Goal: Browse casually: Explore the website without a specific task or goal

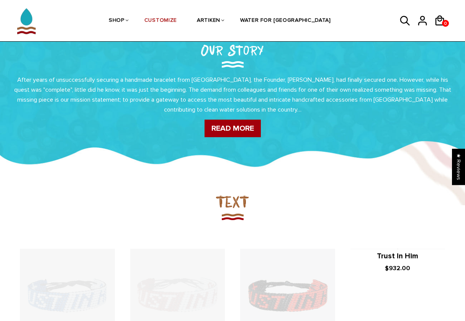
scroll to position [466, 0]
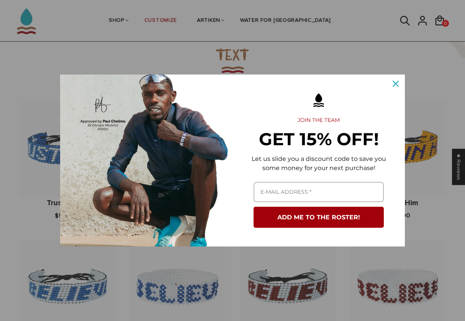
click at [396, 83] on icon "close icon" at bounding box center [395, 84] width 6 height 6
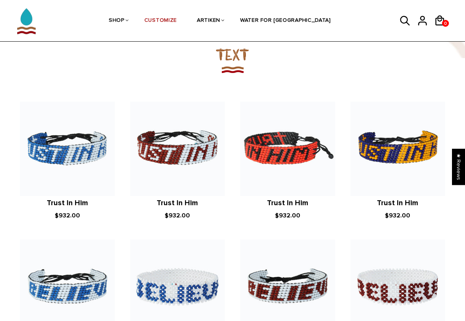
scroll to position [535, 0]
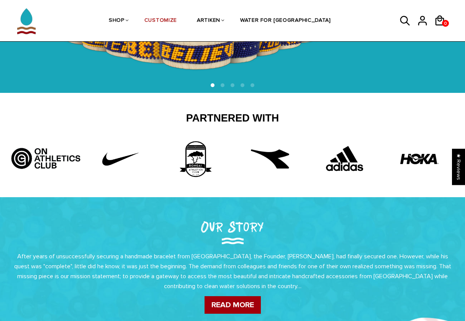
scroll to position [0, 0]
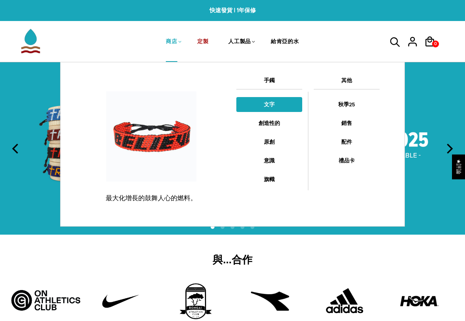
click at [270, 107] on link "文字" at bounding box center [269, 104] width 66 height 15
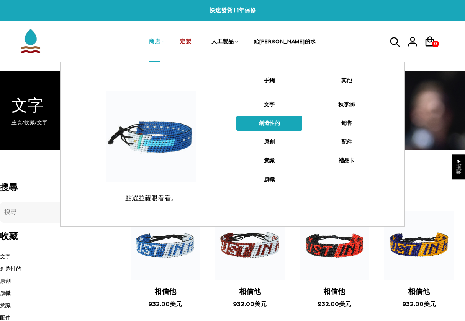
click at [276, 122] on link "創造性的" at bounding box center [269, 123] width 66 height 15
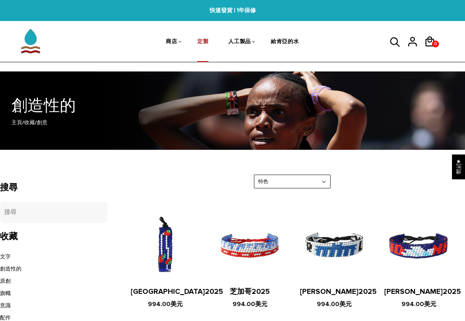
click at [200, 42] on link "定製" at bounding box center [202, 42] width 11 height 41
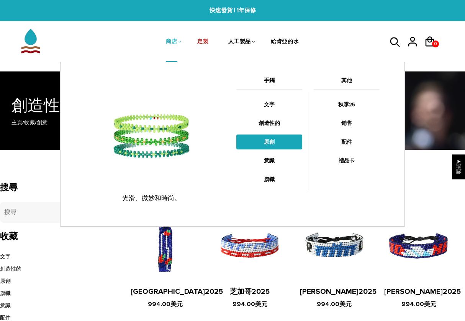
click at [263, 142] on link "原創" at bounding box center [269, 142] width 66 height 15
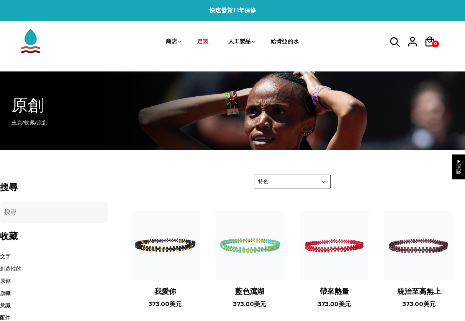
scroll to position [102, 0]
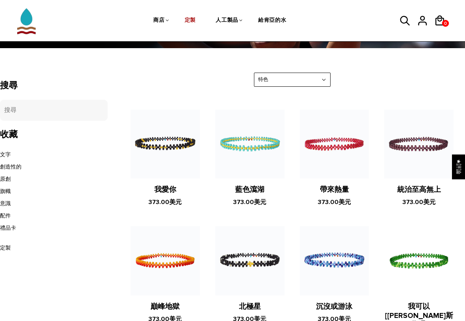
click at [421, 259] on figure at bounding box center [418, 261] width 69 height 69
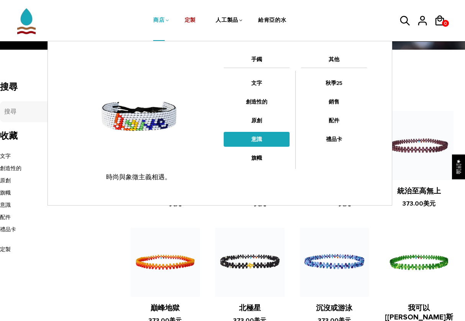
click at [259, 142] on link "意識" at bounding box center [256, 139] width 66 height 15
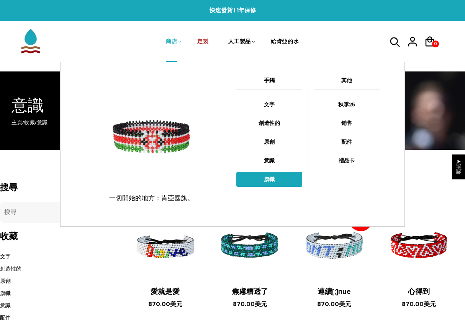
click at [271, 174] on link "旗幟" at bounding box center [269, 179] width 66 height 15
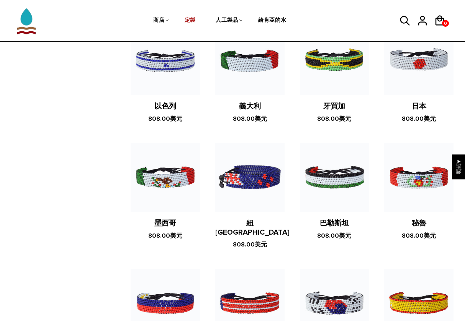
scroll to position [1325, 0]
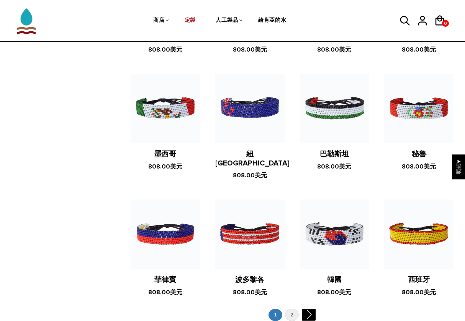
click at [295, 309] on link "2" at bounding box center [292, 315] width 14 height 13
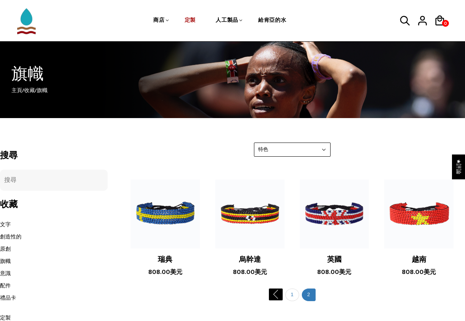
scroll to position [64, 0]
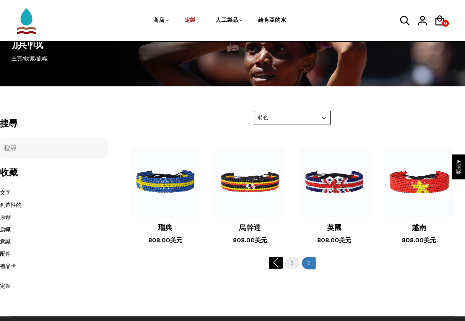
click at [293, 263] on link "1" at bounding box center [292, 263] width 14 height 13
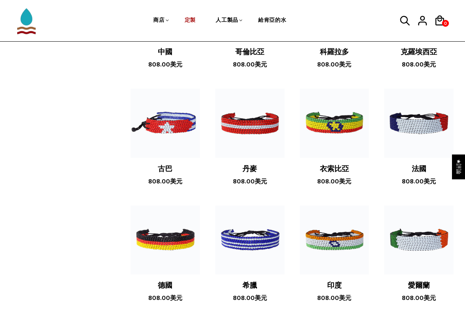
scroll to position [854, 0]
